Goal: Transaction & Acquisition: Purchase product/service

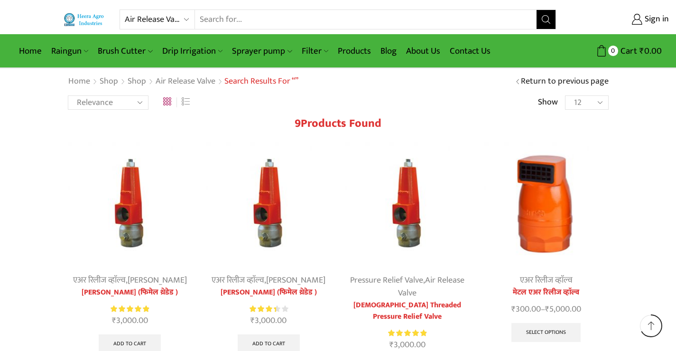
select select "air-release-valve"
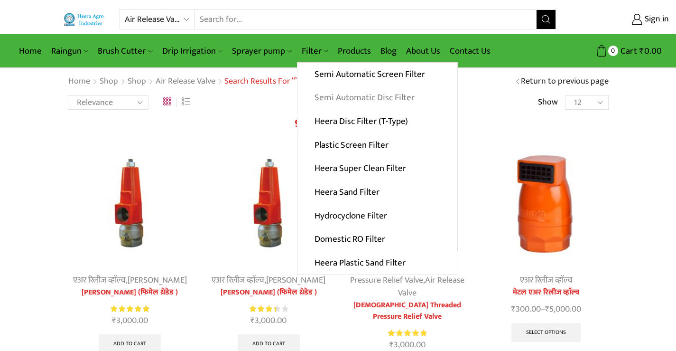
click at [350, 99] on link "Semi Automatic Disc Filter" at bounding box center [377, 98] width 160 height 24
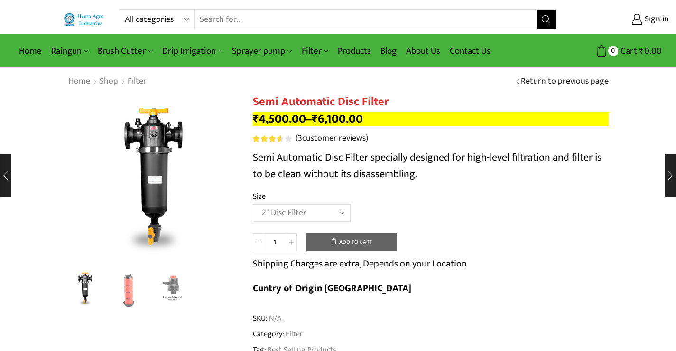
click at [253, 204] on select "Choose an option 2" Disc Filter 2.5" Disc Filter 3" Disc Filter" at bounding box center [302, 213] width 98 height 18
select select "2" Disc Filter"
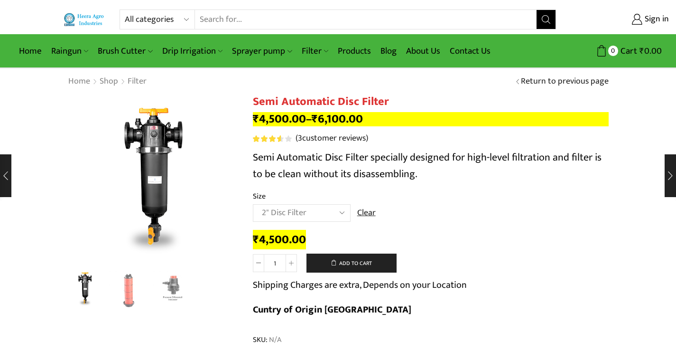
click at [183, 16] on select "All categories Accessories Air Release Valve Brush Cutter Domestic Use Drip Irr…" at bounding box center [160, 19] width 70 height 19
select select "accessories"
click at [125, 10] on select "All categories Accessories Air Release Valve Brush Cutter Domestic Use Drip Irr…" at bounding box center [160, 19] width 70 height 19
click at [545, 27] on button "Search" at bounding box center [545, 19] width 19 height 19
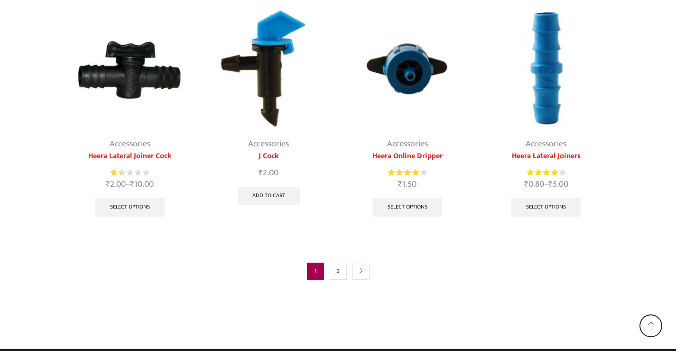
scroll to position [612, 0]
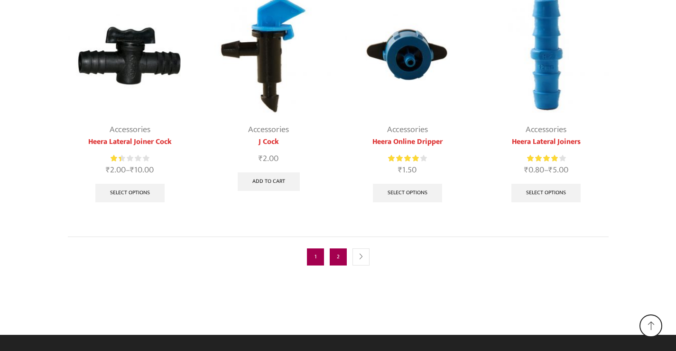
click at [343, 255] on link "2" at bounding box center [338, 256] width 17 height 17
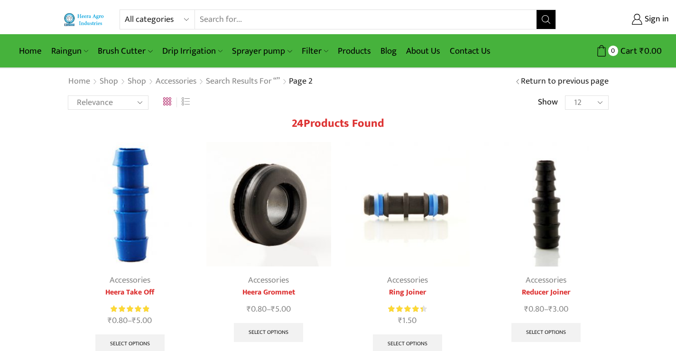
click at [190, 19] on select "All categories Accessories Air Release Valve Brush Cutter Domestic Use Drip Irr…" at bounding box center [160, 19] width 70 height 19
select select "raingun"
click at [125, 10] on select "All categories Accessories Air Release Valve Brush Cutter Domestic Use Drip Irr…" at bounding box center [160, 19] width 70 height 19
click at [547, 18] on icon "Search button" at bounding box center [546, 19] width 9 height 9
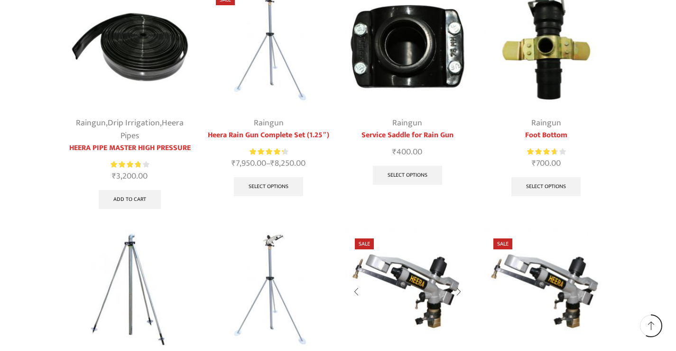
scroll to position [274, 0]
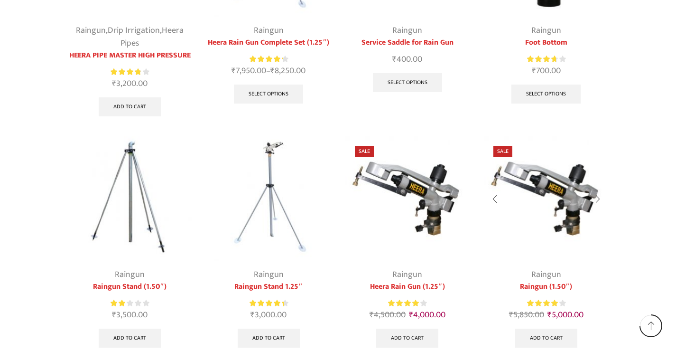
click at [599, 199] on div at bounding box center [598, 198] width 22 height 25
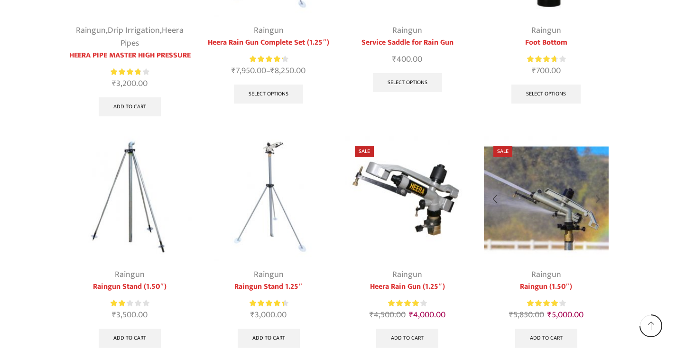
click at [599, 199] on div at bounding box center [598, 198] width 22 height 25
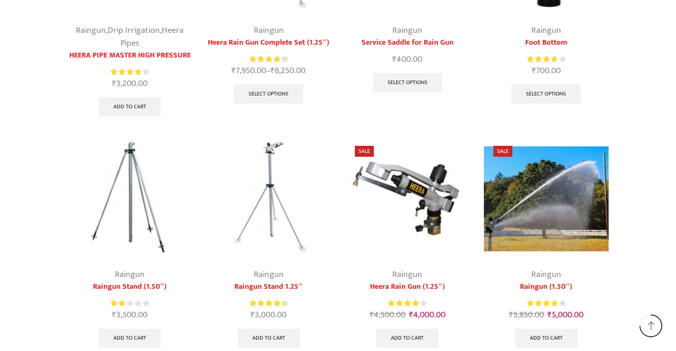
click at [599, 199] on div at bounding box center [598, 198] width 22 height 25
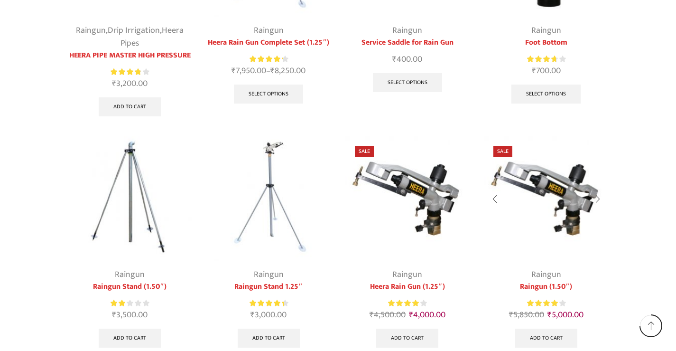
click at [599, 199] on div at bounding box center [598, 198] width 22 height 25
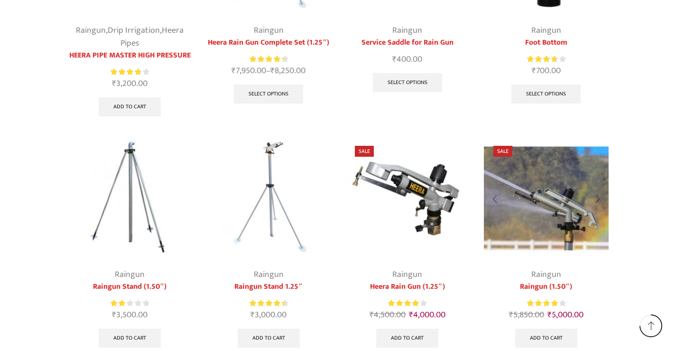
click at [599, 199] on div at bounding box center [598, 198] width 22 height 25
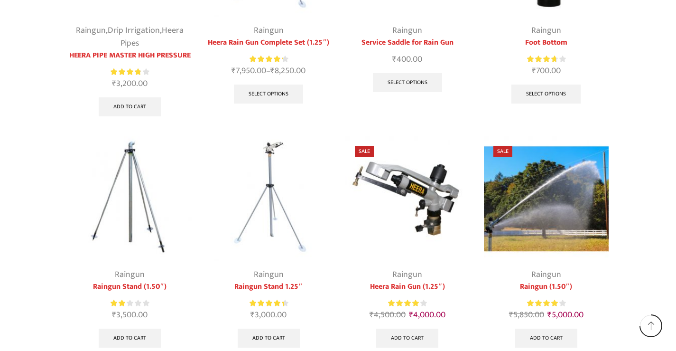
click at [599, 199] on div at bounding box center [598, 198] width 22 height 25
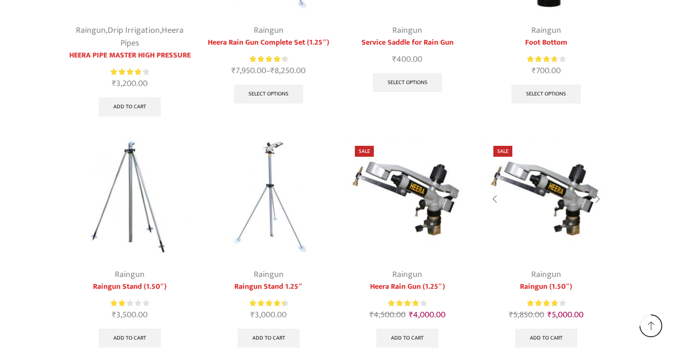
click at [599, 199] on div at bounding box center [598, 198] width 22 height 25
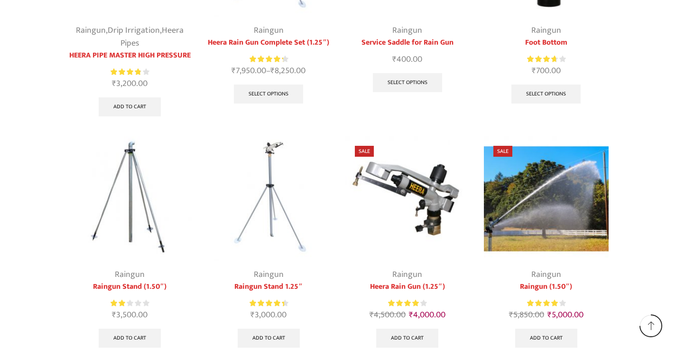
click at [599, 199] on div at bounding box center [598, 198] width 22 height 25
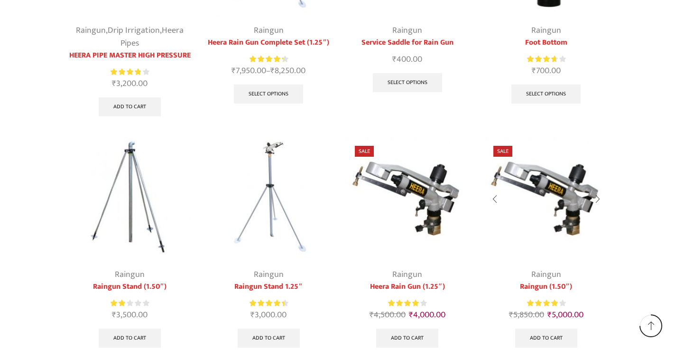
click at [599, 199] on div at bounding box center [598, 198] width 22 height 25
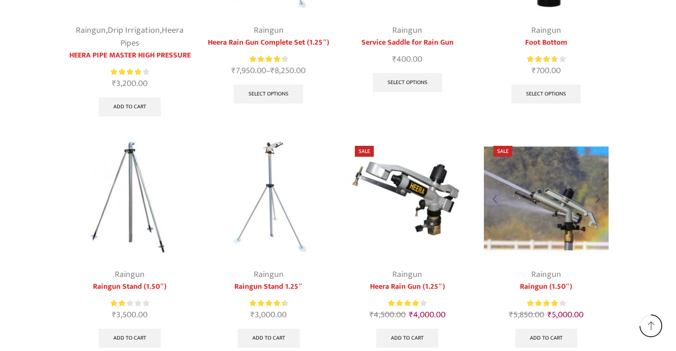
click at [599, 199] on div at bounding box center [598, 198] width 22 height 25
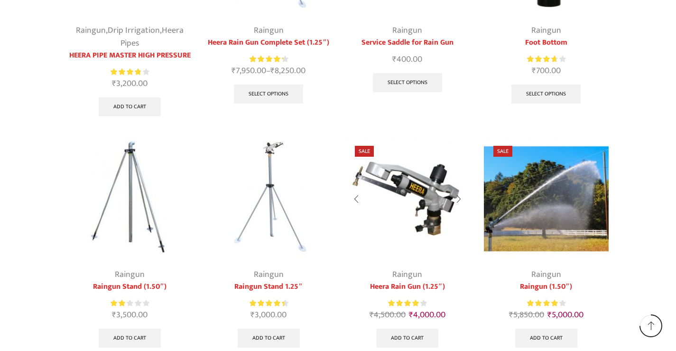
click at [460, 198] on div at bounding box center [459, 198] width 22 height 25
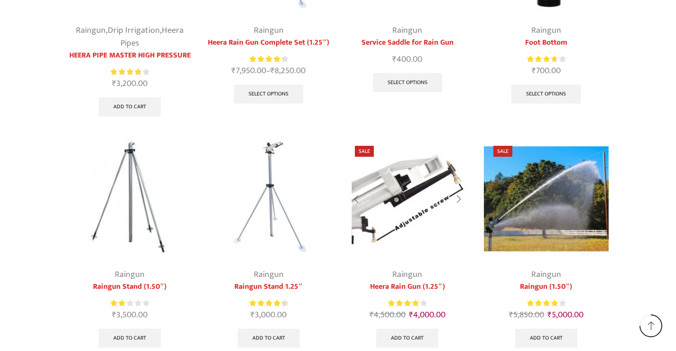
click at [460, 198] on div at bounding box center [459, 198] width 22 height 25
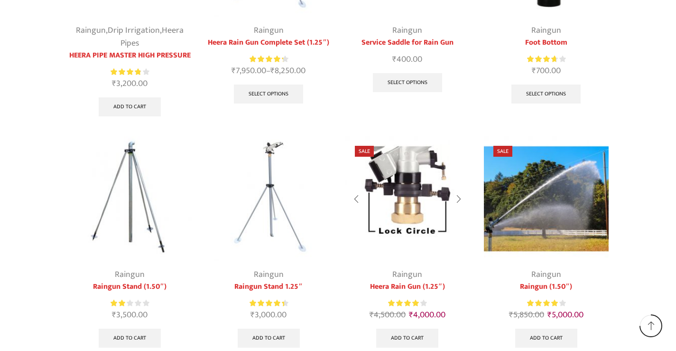
click at [460, 198] on div at bounding box center [459, 198] width 22 height 25
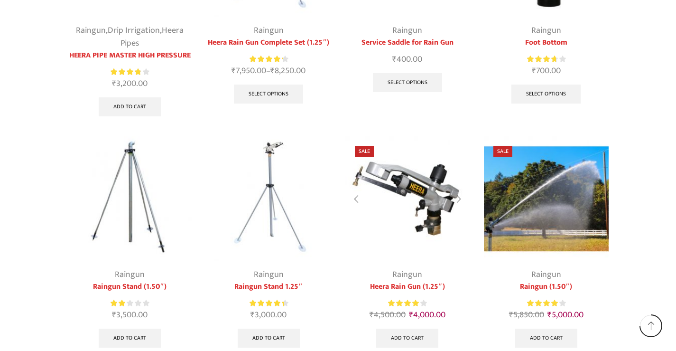
click at [460, 198] on div at bounding box center [459, 198] width 22 height 25
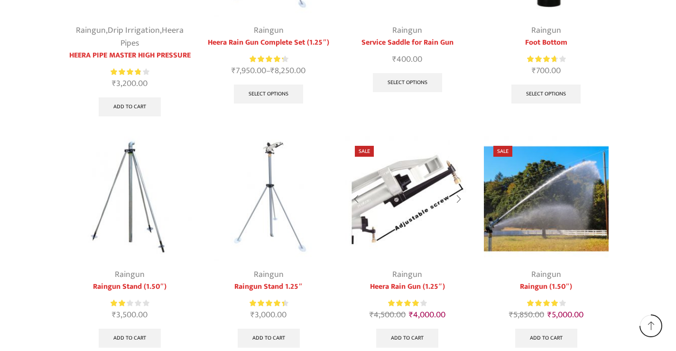
click at [460, 198] on div at bounding box center [459, 198] width 22 height 25
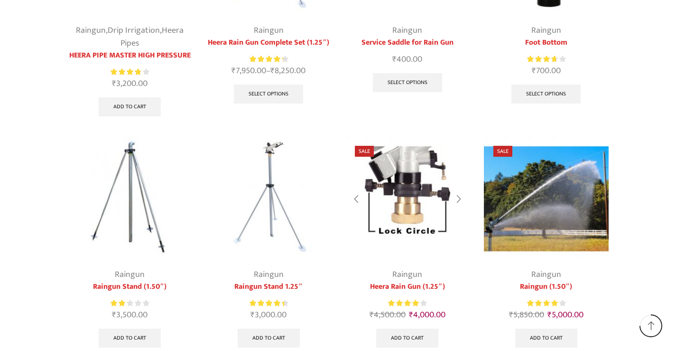
click at [460, 198] on div at bounding box center [459, 198] width 22 height 25
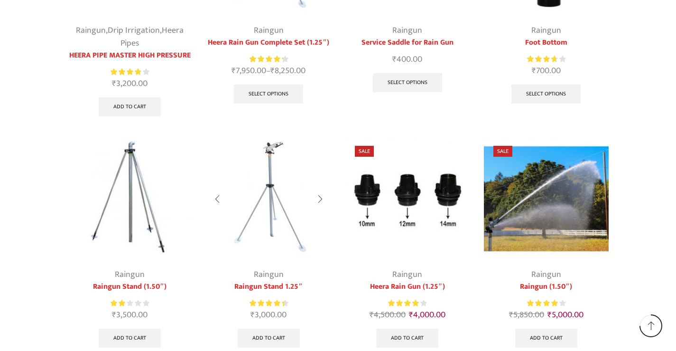
click at [321, 196] on div at bounding box center [320, 198] width 22 height 25
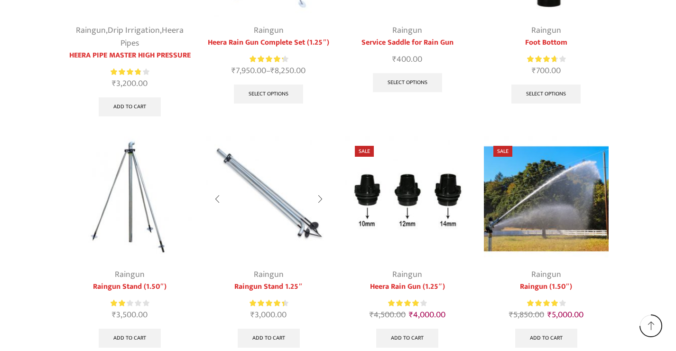
click at [321, 196] on div at bounding box center [320, 198] width 22 height 25
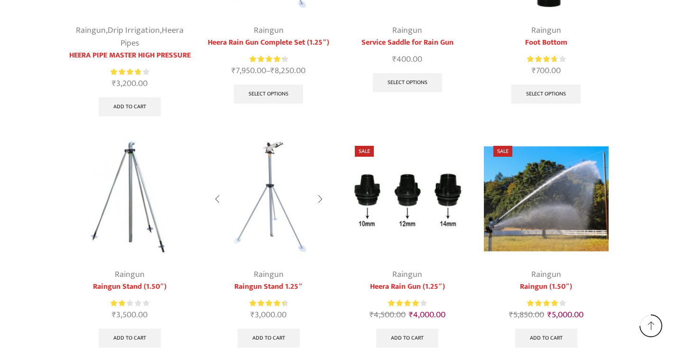
click at [321, 197] on div at bounding box center [320, 198] width 22 height 25
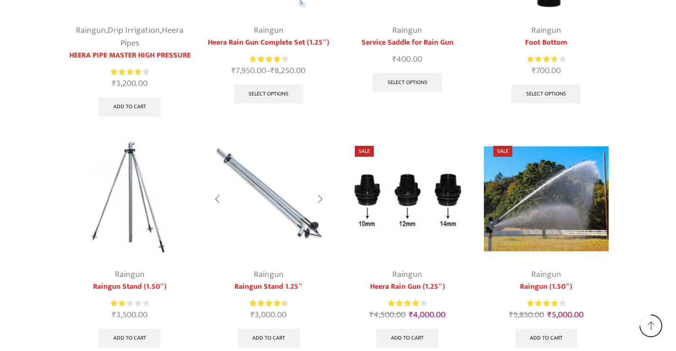
click at [321, 197] on div at bounding box center [320, 198] width 22 height 25
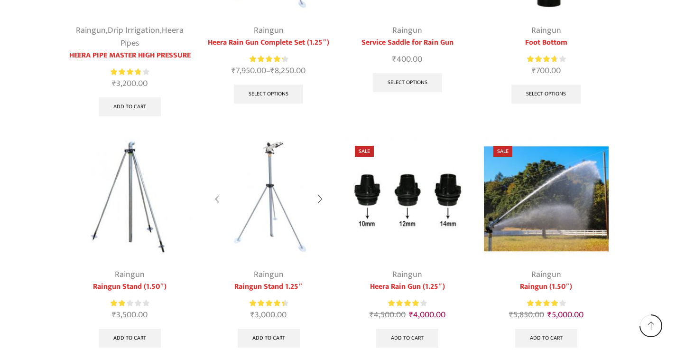
click at [321, 197] on div at bounding box center [320, 198] width 22 height 25
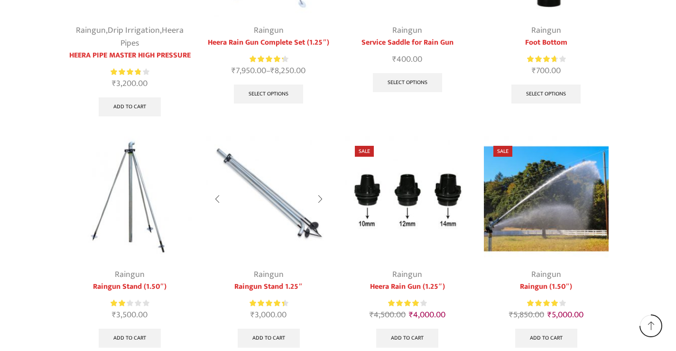
click at [321, 197] on div at bounding box center [320, 198] width 22 height 25
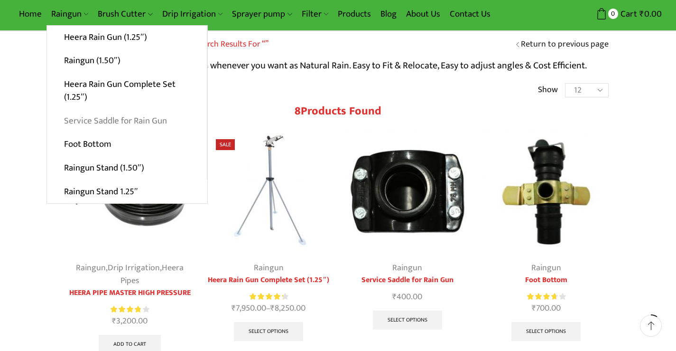
scroll to position [0, 0]
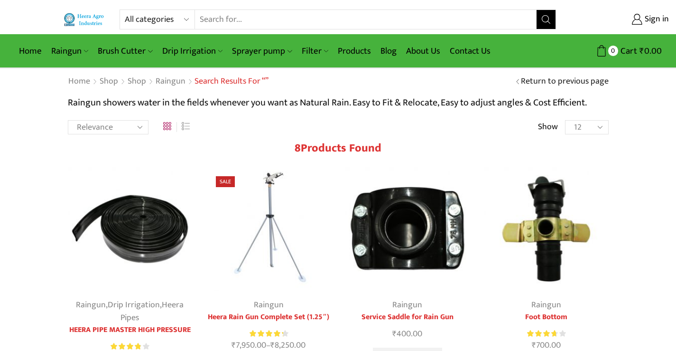
click at [188, 19] on select "All categories Accessories Air Release Valve Brush Cutter Domestic Use Drip Irr…" at bounding box center [160, 19] width 70 height 19
select select "water-pressure-gauge"
click at [125, 10] on select "All categories Accessories Air Release Valve Brush Cutter Domestic Use Drip Irr…" at bounding box center [160, 19] width 70 height 19
click at [545, 18] on icon "Search button" at bounding box center [546, 19] width 9 height 9
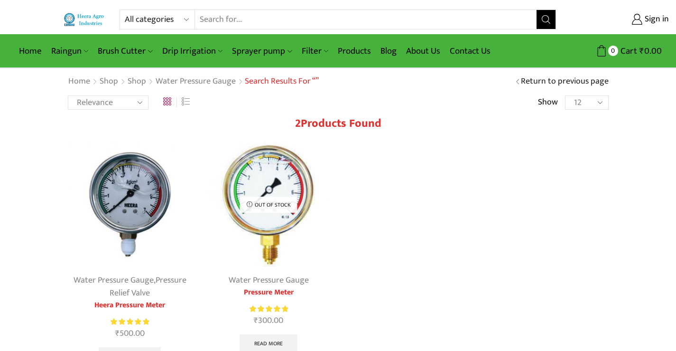
click at [178, 27] on select "All categories Accessories Air Release Valve Brush Cutter Domestic Use Drip Irr…" at bounding box center [160, 19] width 70 height 19
select select "venturi"
click at [125, 10] on select "All categories Accessories Air Release Valve Brush Cutter Domestic Use Drip Irr…" at bounding box center [160, 19] width 70 height 19
click at [550, 19] on icon "Search button" at bounding box center [546, 19] width 9 height 9
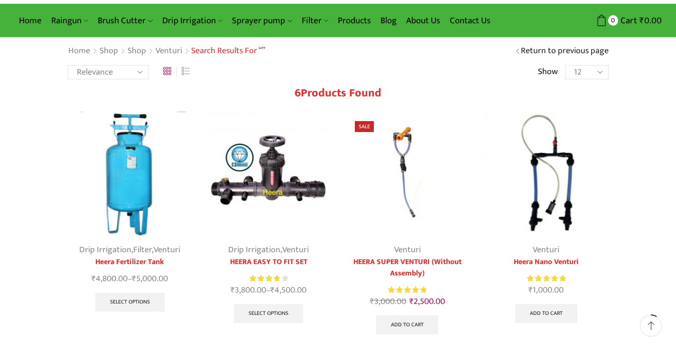
scroll to position [95, 0]
